Goal: Navigation & Orientation: Find specific page/section

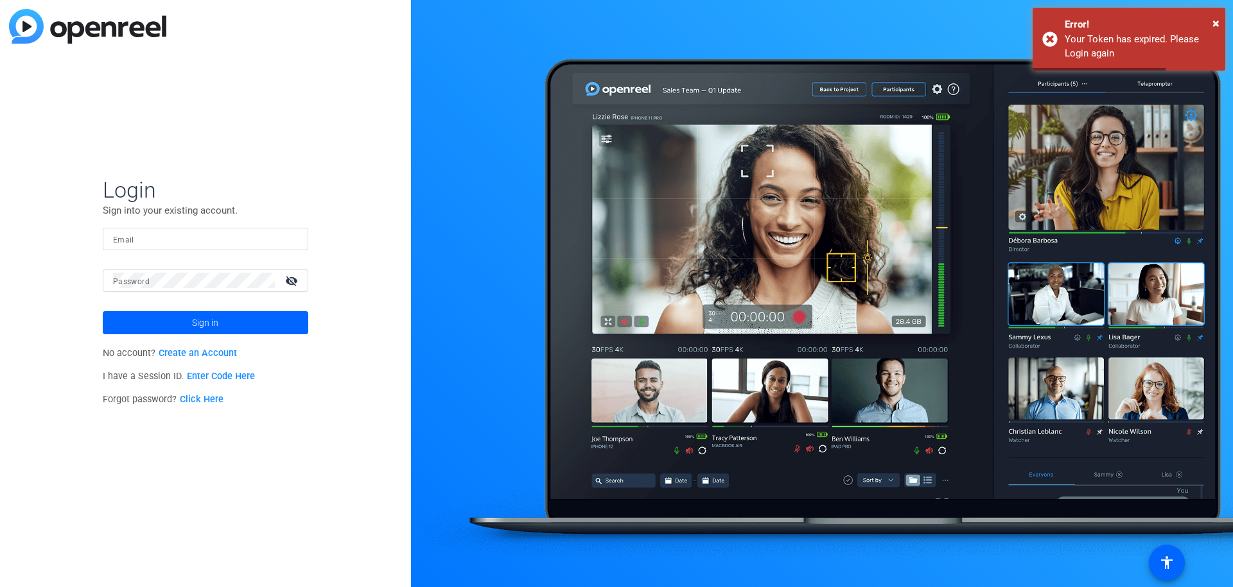
click at [162, 240] on input "Email" at bounding box center [205, 238] width 185 height 15
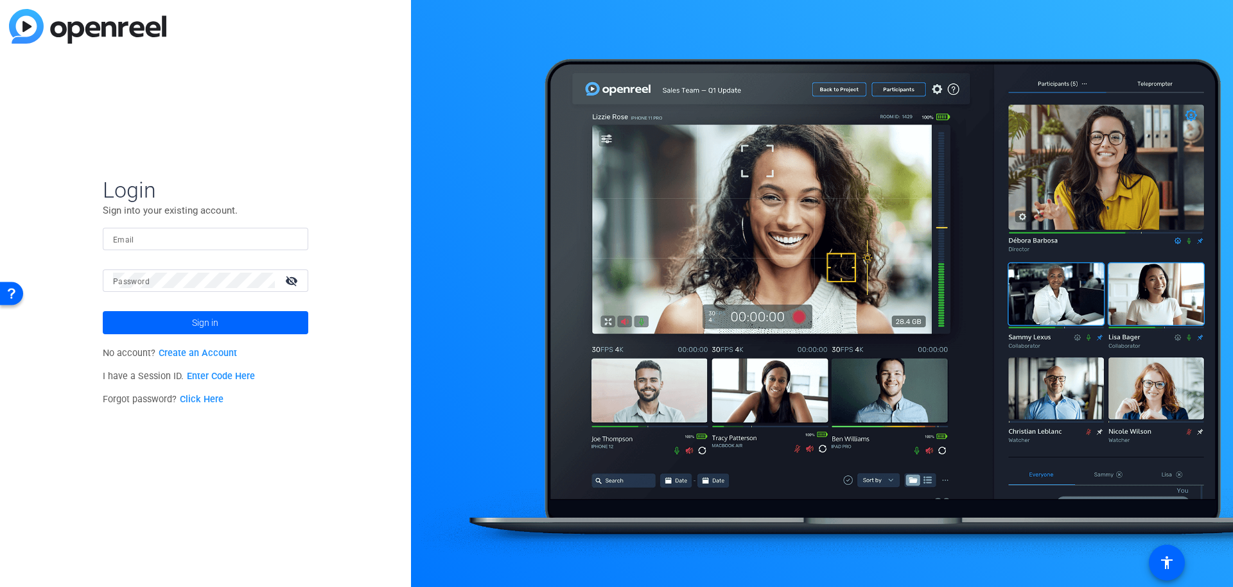
type input "[EMAIL_ADDRESS][DOMAIN_NAME]"
click at [346, 238] on div "Login Sign into your existing account. Email [EMAIL_ADDRESS][DOMAIN_NAME] Passw…" at bounding box center [205, 293] width 411 height 587
click at [256, 320] on span at bounding box center [205, 323] width 205 height 31
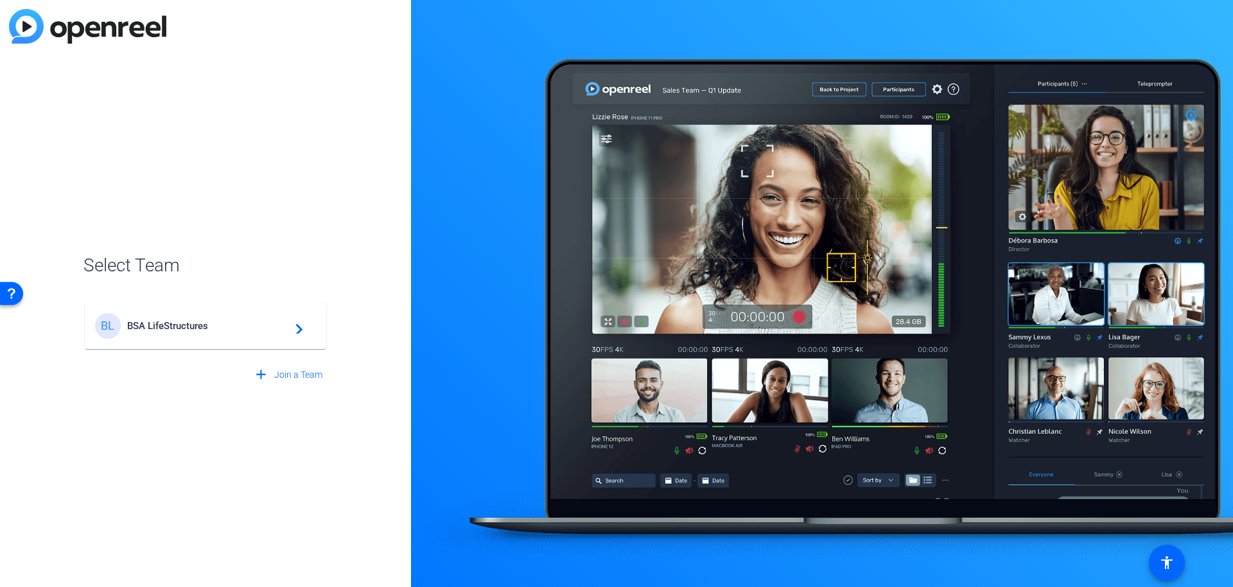
click at [269, 324] on span "BSA LifeStructures" at bounding box center [207, 326] width 161 height 12
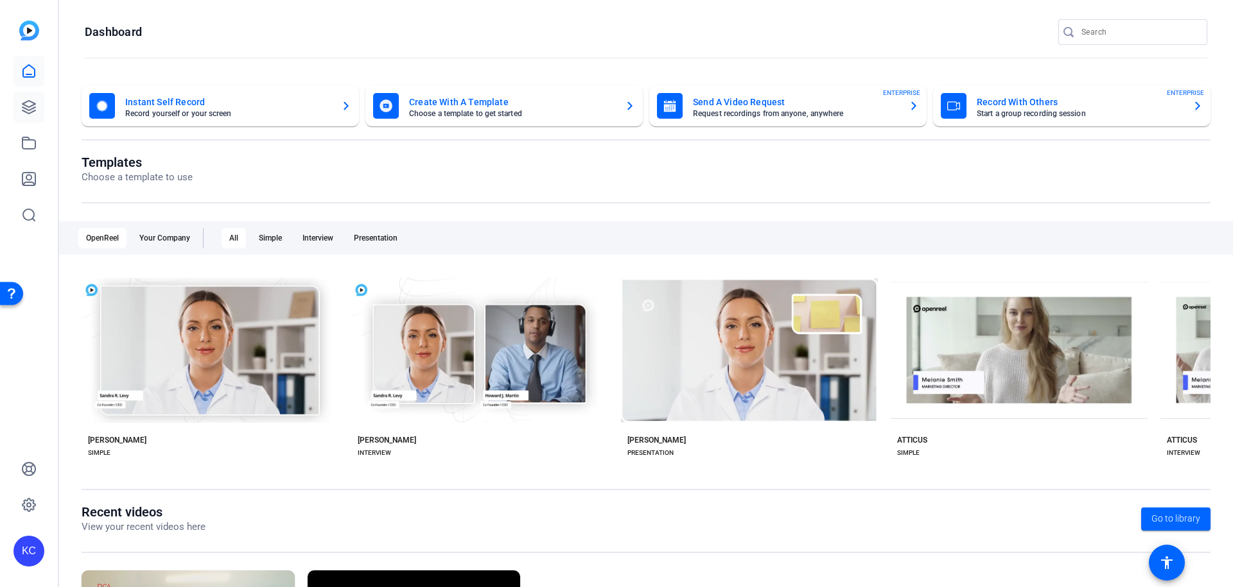
click at [44, 115] on link at bounding box center [28, 107] width 31 height 31
